Goal: Communication & Community: Answer question/provide support

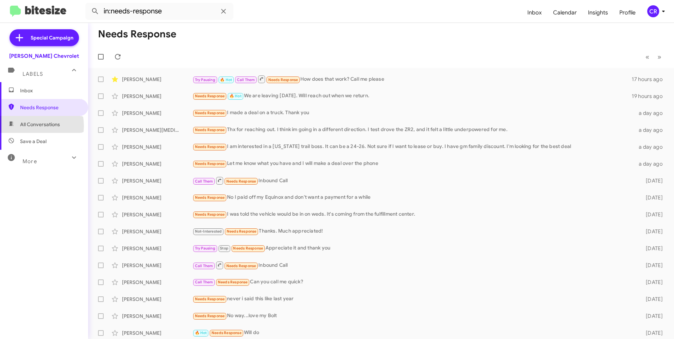
click at [25, 126] on span "All Conversations" at bounding box center [40, 124] width 40 height 7
type input "in:all-conversations"
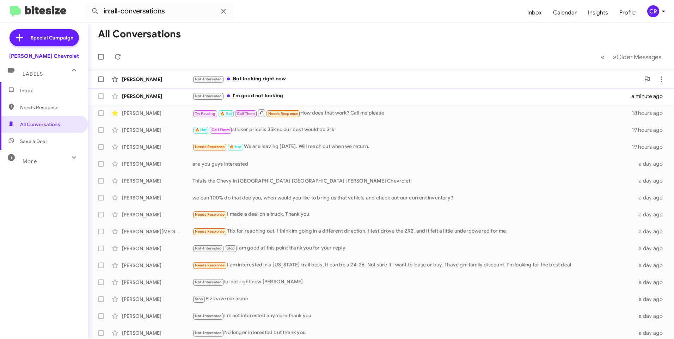
click at [258, 79] on div "Not-Interested Not looking right now" at bounding box center [415, 79] width 447 height 8
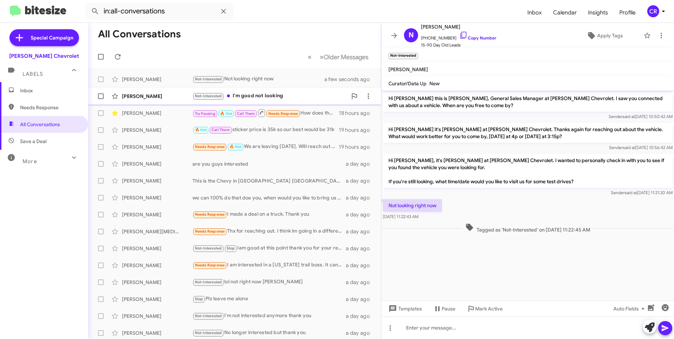
click at [262, 95] on div "Not-Interested I'm good not looking" at bounding box center [269, 96] width 155 height 8
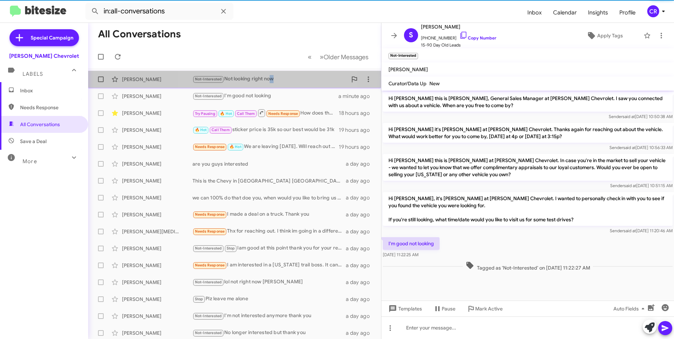
click at [271, 79] on div "Not-Interested Not looking right now" at bounding box center [269, 79] width 155 height 8
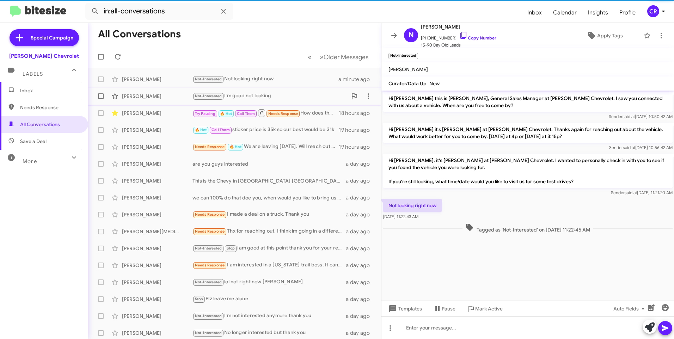
drag, startPoint x: 271, startPoint y: 79, endPoint x: 248, endPoint y: 93, distance: 26.9
click at [248, 93] on div "Not-Interested I'm good not looking" at bounding box center [269, 96] width 155 height 8
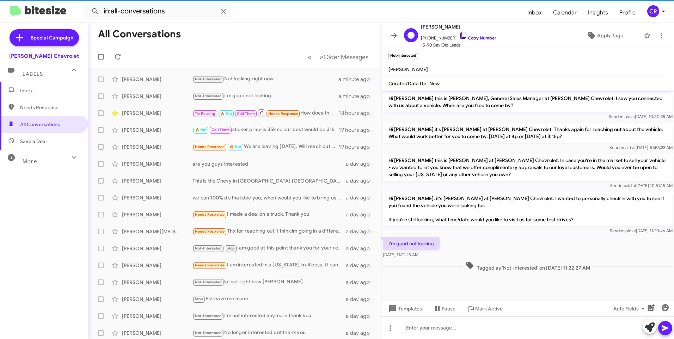
click at [480, 37] on link "Copy Number" at bounding box center [477, 37] width 37 height 5
